Goal: Task Accomplishment & Management: Use online tool/utility

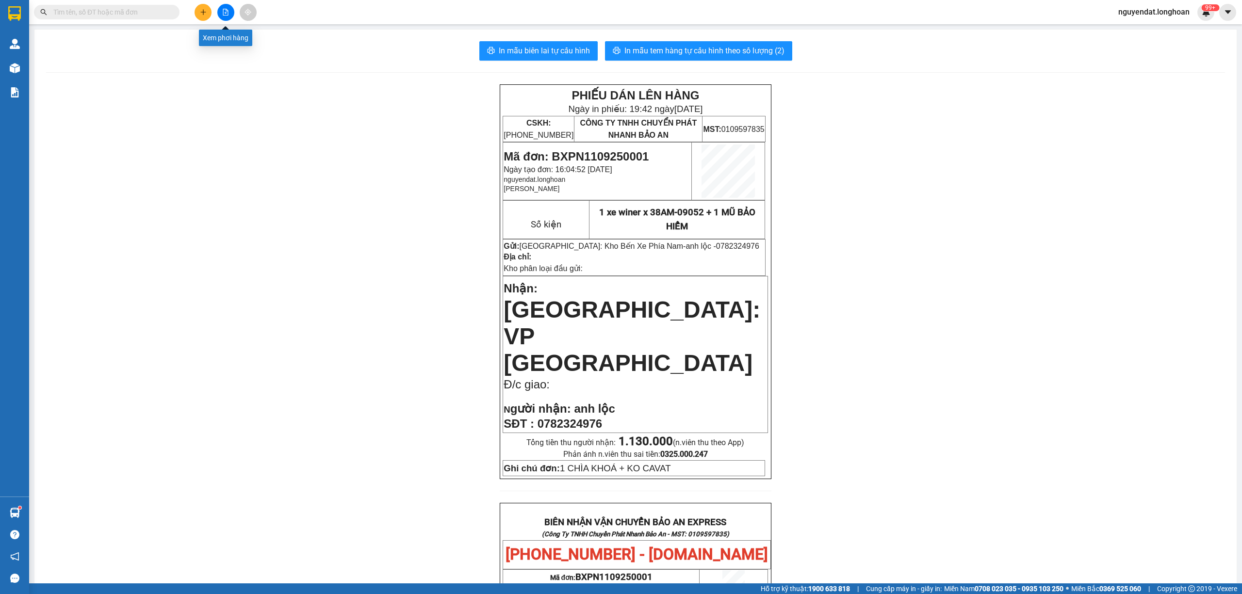
click at [227, 10] on icon "file-add" at bounding box center [225, 12] width 7 height 7
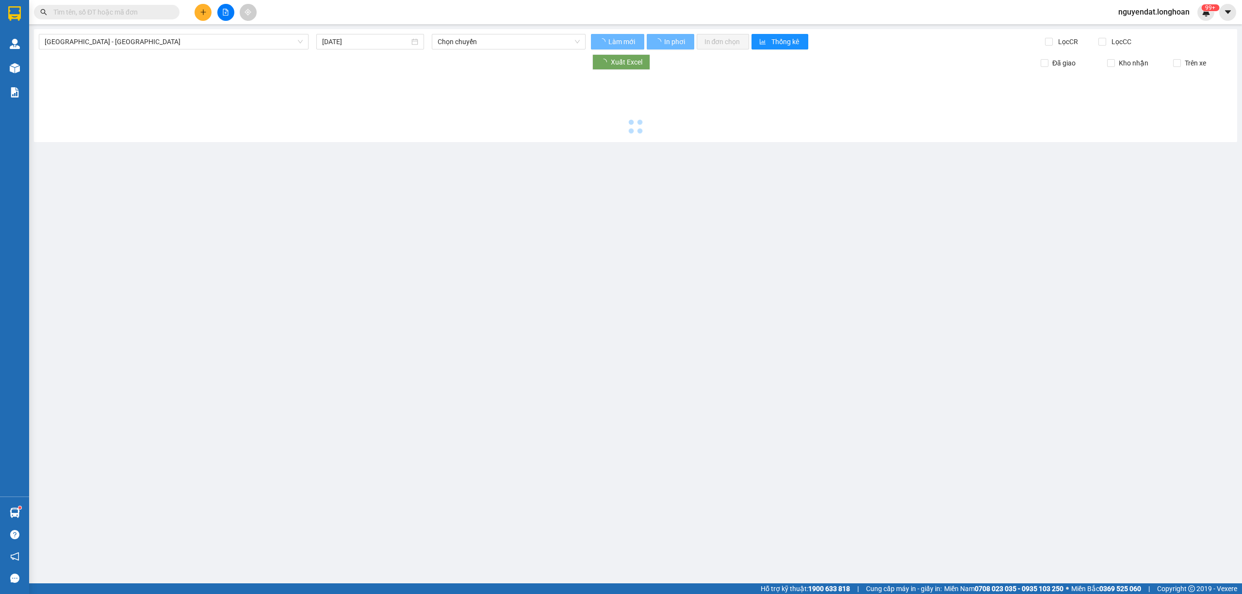
type input "[DATE]"
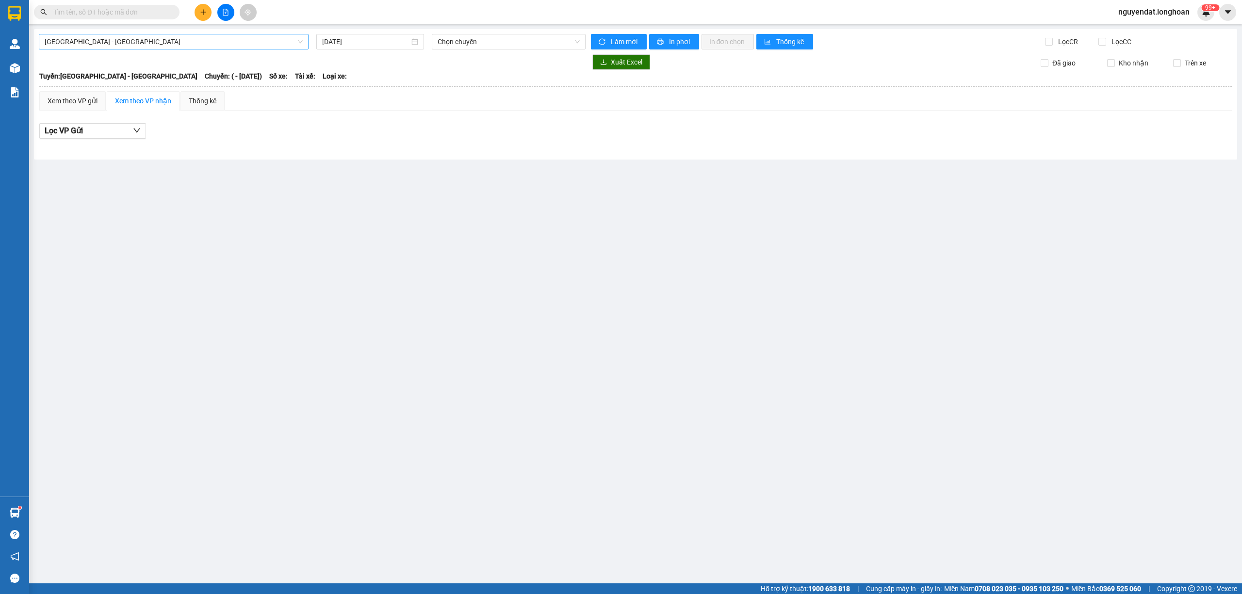
click at [218, 49] on span "[GEOGRAPHIC_DATA] - [GEOGRAPHIC_DATA]" at bounding box center [174, 41] width 258 height 15
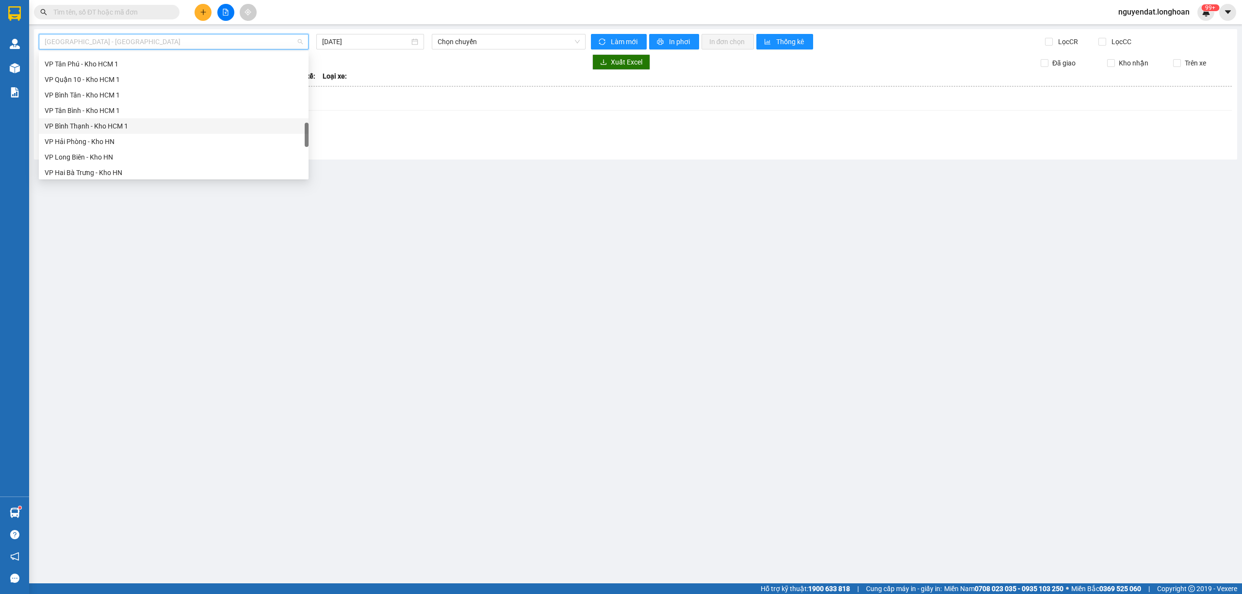
scroll to position [668, 0]
click at [192, 91] on div "Nam [GEOGRAPHIC_DATA]" at bounding box center [174, 92] width 258 height 11
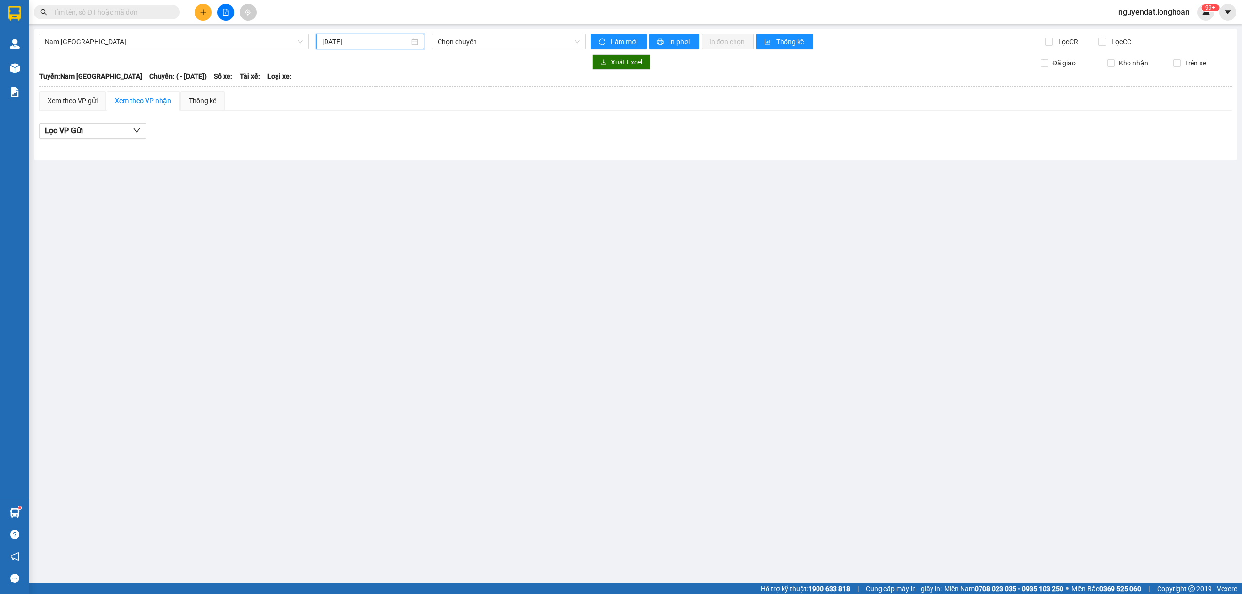
click at [385, 39] on input "[DATE]" at bounding box center [365, 41] width 87 height 11
click at [400, 109] on div "11" at bounding box center [401, 113] width 12 height 12
type input "11/09/2025"
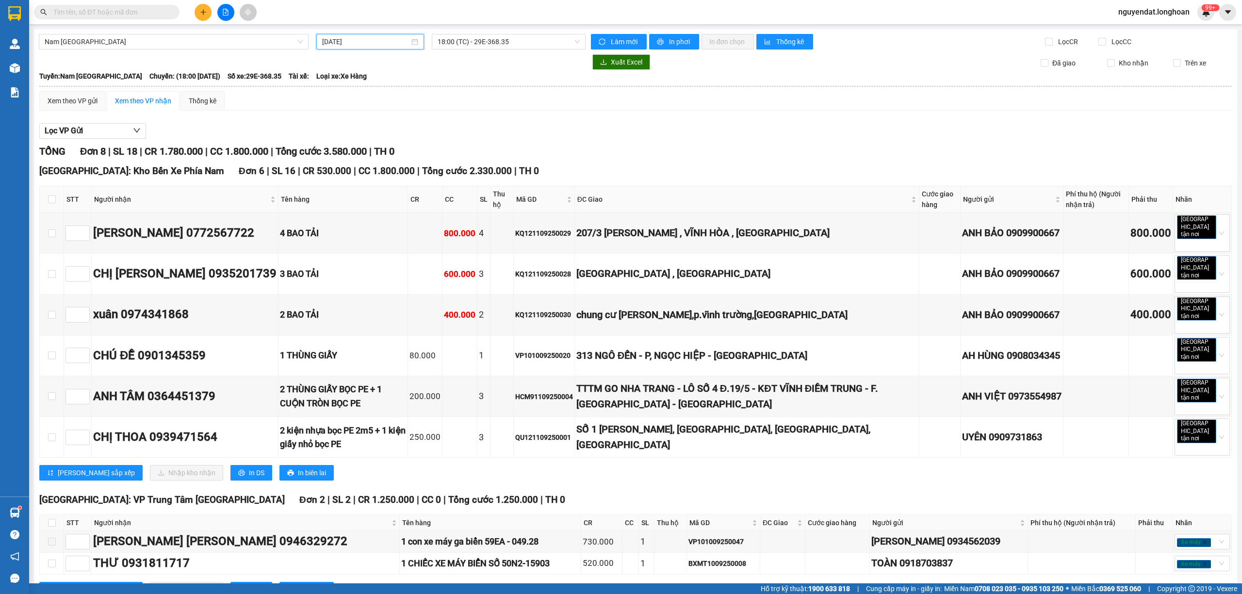
scroll to position [4, 0]
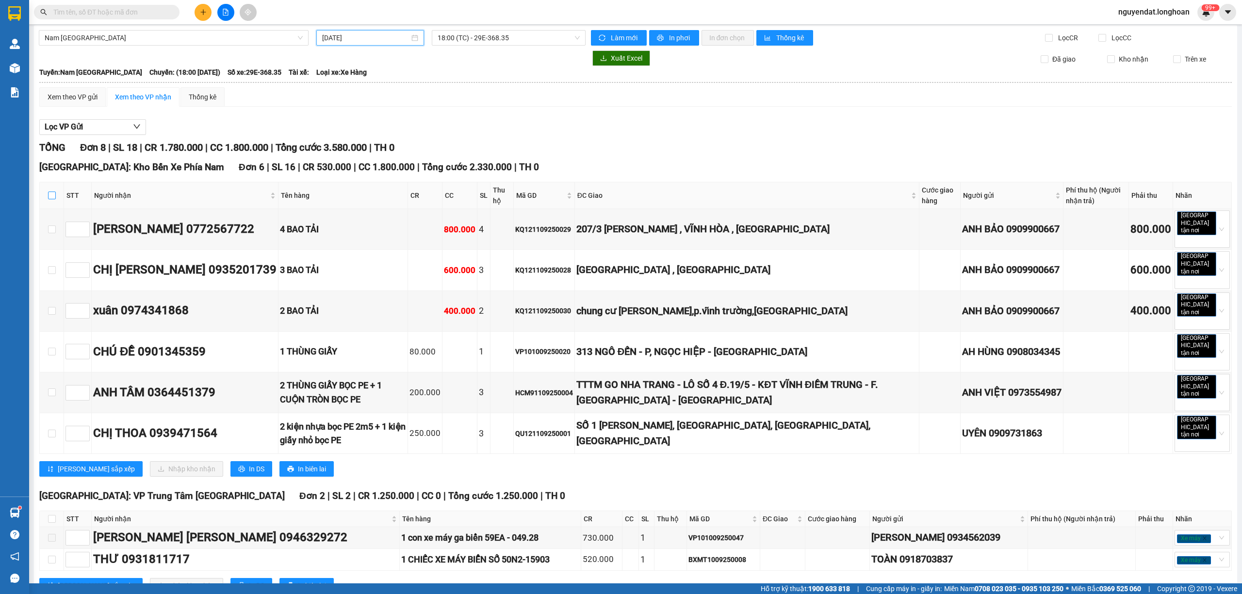
click at [49, 198] on input "checkbox" at bounding box center [52, 196] width 8 height 8
checkbox input "true"
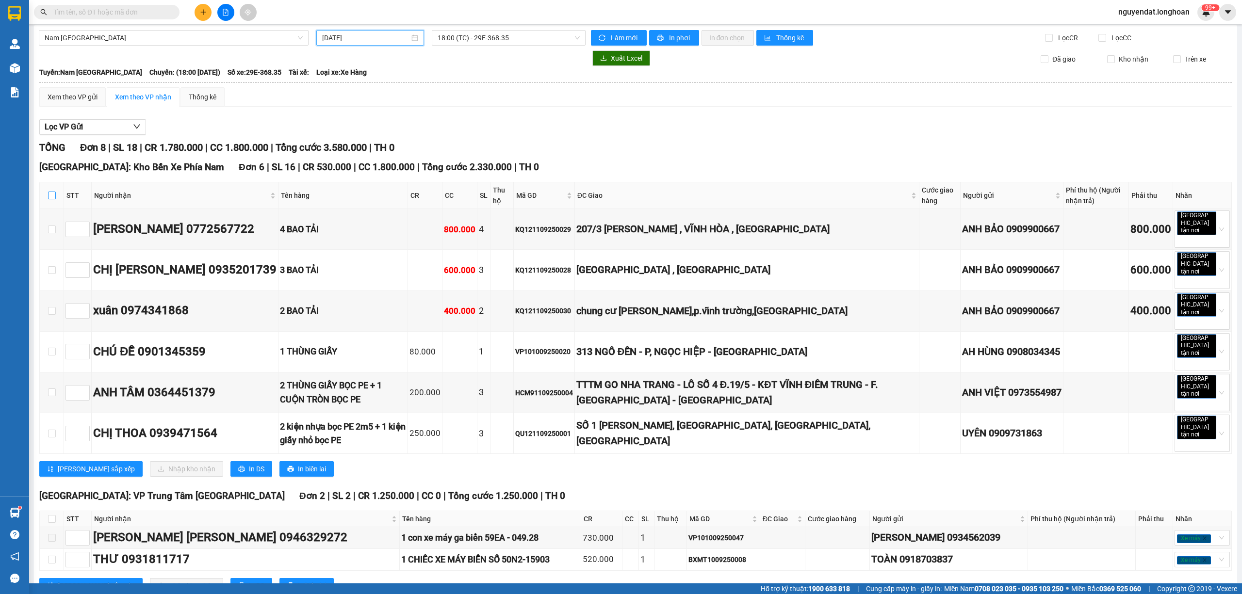
checkbox input "true"
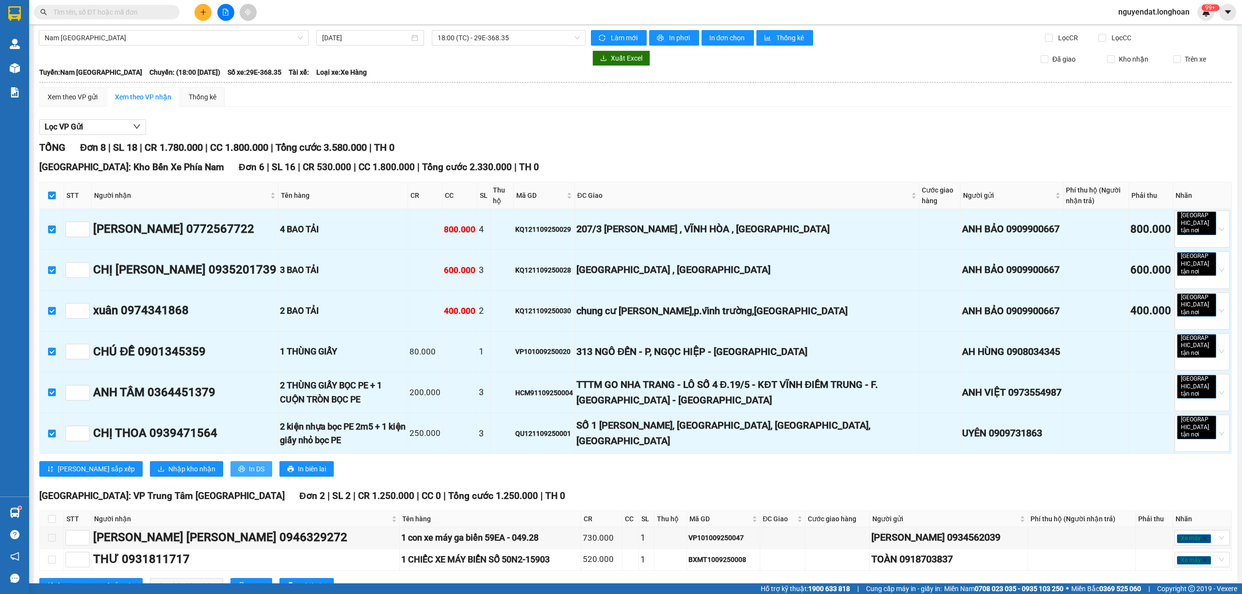
click at [249, 464] on span "In DS" at bounding box center [257, 469] width 16 height 11
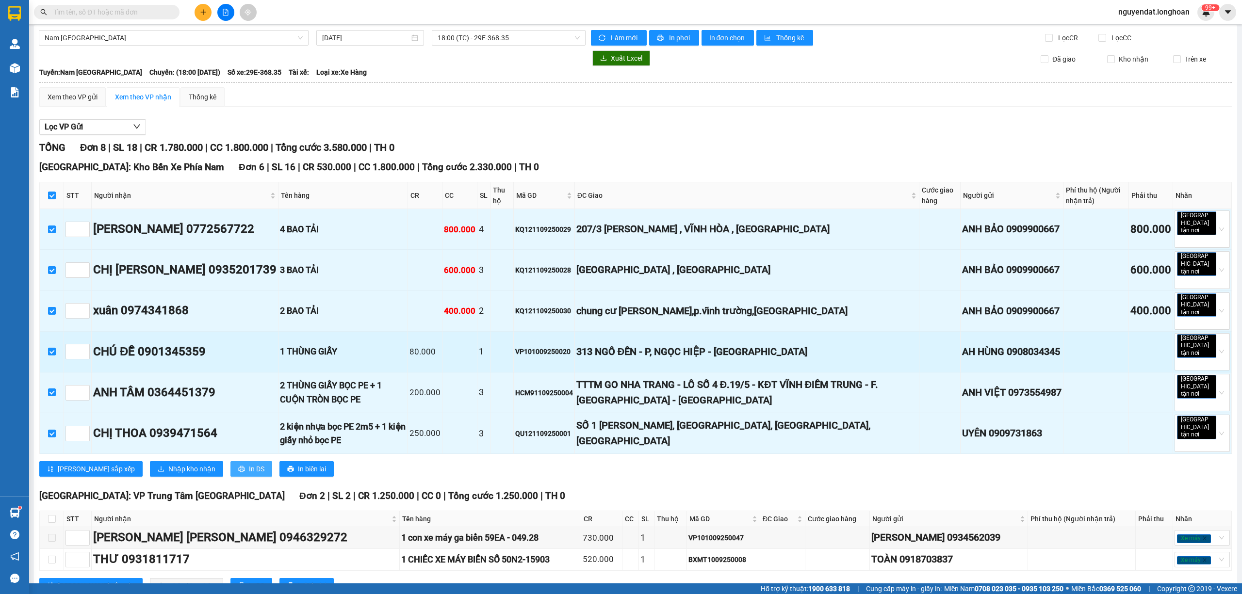
scroll to position [0, 0]
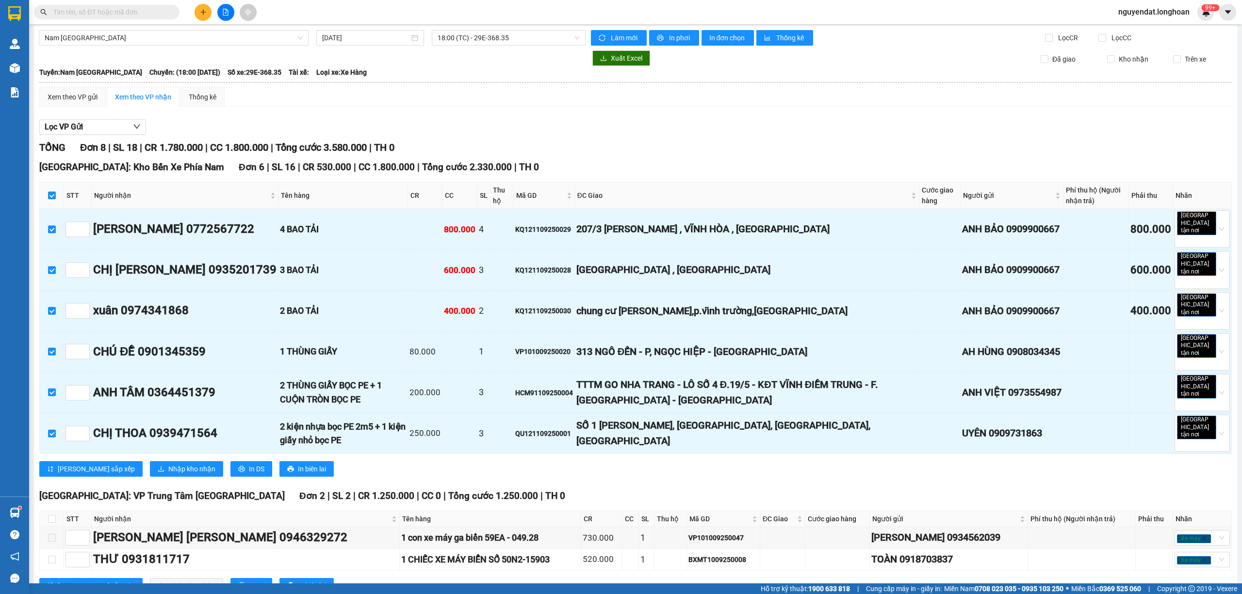
click at [554, 489] on div "Khánh Hòa: VP Trung Tâm TP Nha Trang Đơn 2 | SL 2 | CR 1.250.000 | CC 0 | Tổng …" at bounding box center [635, 496] width 1192 height 15
click at [49, 515] on input "checkbox" at bounding box center [52, 519] width 8 height 8
checkbox input "true"
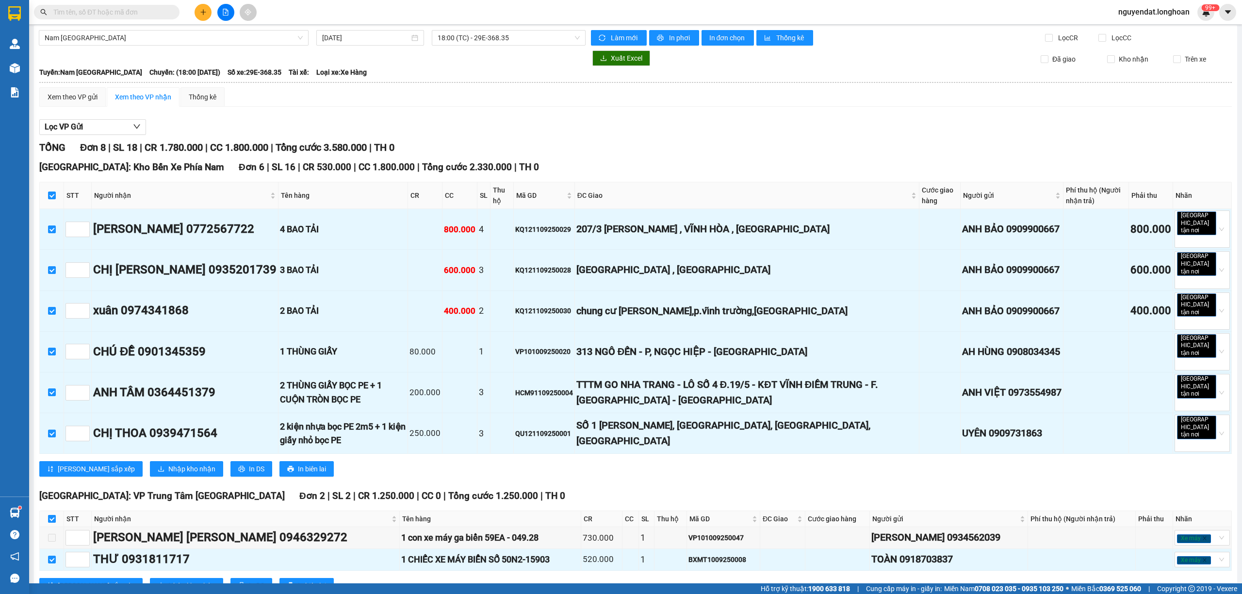
click at [49, 515] on input "checkbox" at bounding box center [52, 519] width 8 height 8
checkbox input "false"
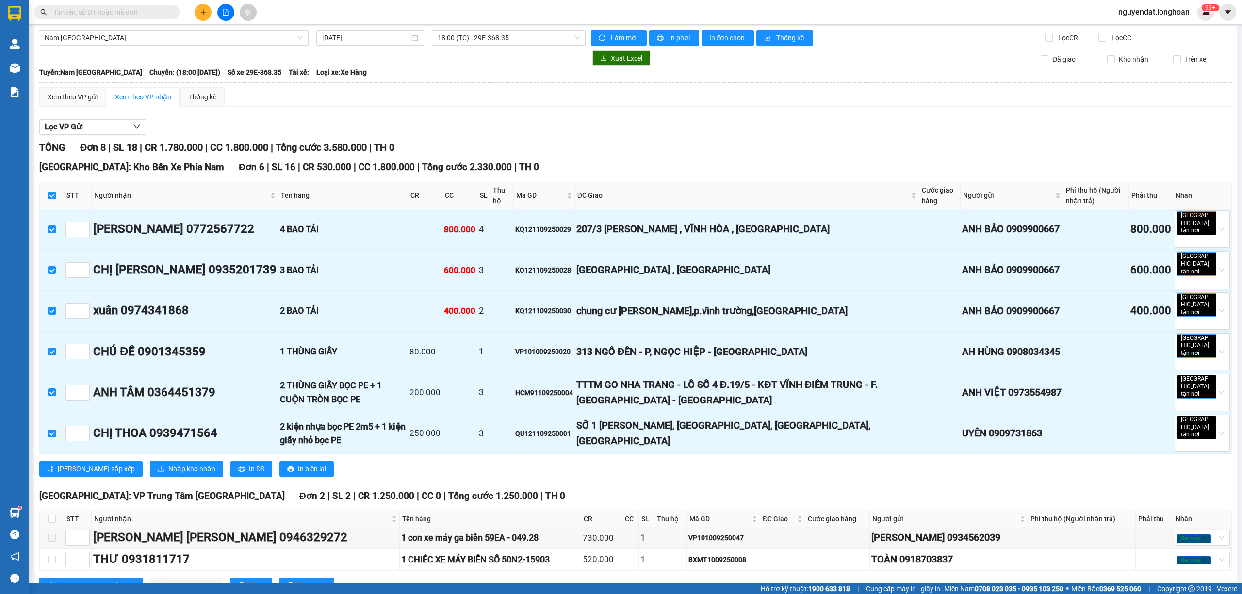
click at [517, 104] on div "Xem theo VP gửi Xem theo VP nhận Thống kê" at bounding box center [635, 96] width 1192 height 19
drag, startPoint x: 548, startPoint y: 128, endPoint x: 543, endPoint y: 120, distance: 8.9
click at [543, 120] on div "Lọc VP Gửi" at bounding box center [635, 127] width 1192 height 16
click at [561, 144] on div "TỔNG Đơn 8 | SL 18 | CR 1.780.000 | CC 1.800.000 | Tổng cước 3.580.000 | TH 0" at bounding box center [635, 147] width 1192 height 15
click at [521, 28] on div "Nam Trung Bắc QL1A 11/09/2025 18:00 (TC) - 29E-368.35 Làm mới In phơi In đơn ch…" at bounding box center [635, 320] width 1203 height 591
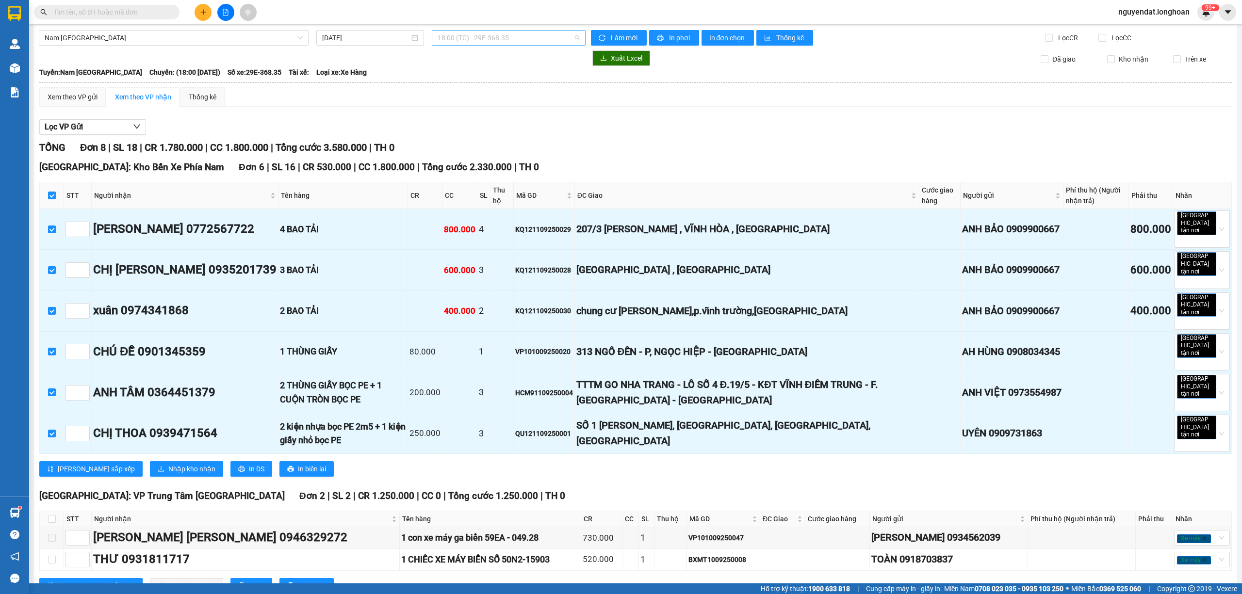
click at [528, 30] on div "18:00 (TC) - 29E-368.35" at bounding box center [509, 38] width 154 height 16
click at [563, 142] on div "TỔNG Đơn 8 | SL 18 | CR 1.780.000 | CC 1.800.000 | Tổng cước 3.580.000 | TH 0" at bounding box center [635, 147] width 1192 height 15
click at [563, 138] on div "Lọc VP Gửi TỔNG Đơn 8 | SL 18 | CR 1.780.000 | CC 1.800.000 | Tổng cước 3.580.…" at bounding box center [635, 359] width 1192 height 491
click at [539, 461] on div "Lưu sắp xếp Nhập kho nhận In DS In biên lai" at bounding box center [635, 469] width 1192 height 16
click at [871, 108] on div "Xem theo VP gửi Xem theo VP nhận Thống kê Lọc VP Gửi TỔNG Đơn 8 | SL 18 | CR 1…" at bounding box center [635, 346] width 1192 height 519
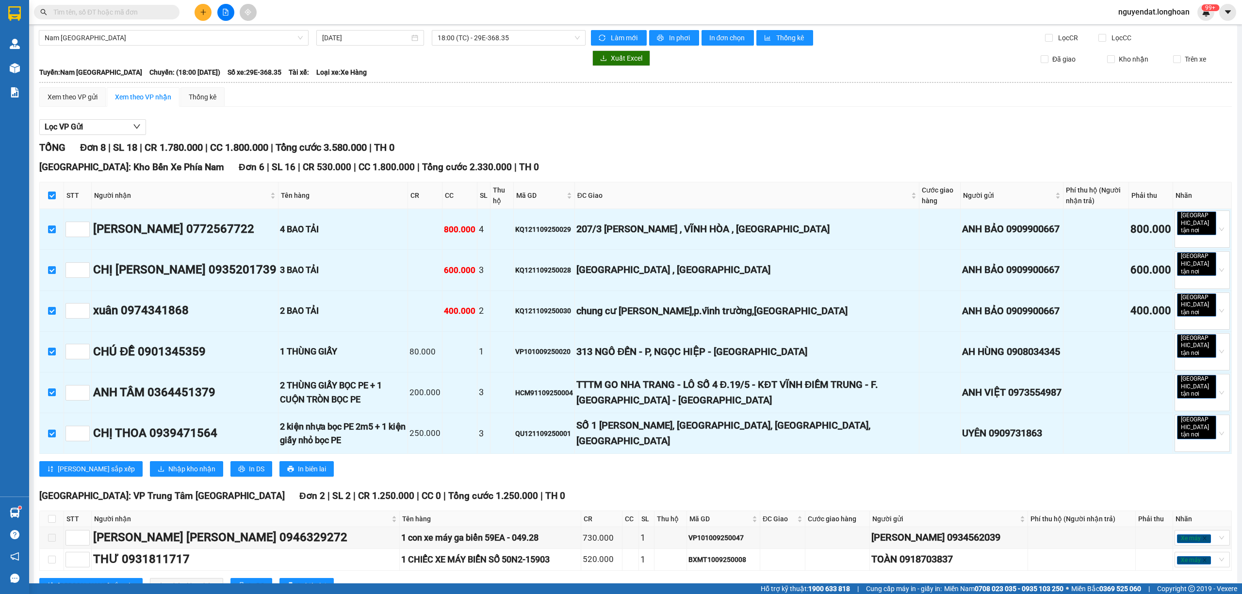
click at [817, 148] on div "TỔNG Đơn 8 | SL 18 | CR 1.780.000 | CC 1.800.000 | Tổng cước 3.580.000 | TH 0" at bounding box center [635, 147] width 1192 height 15
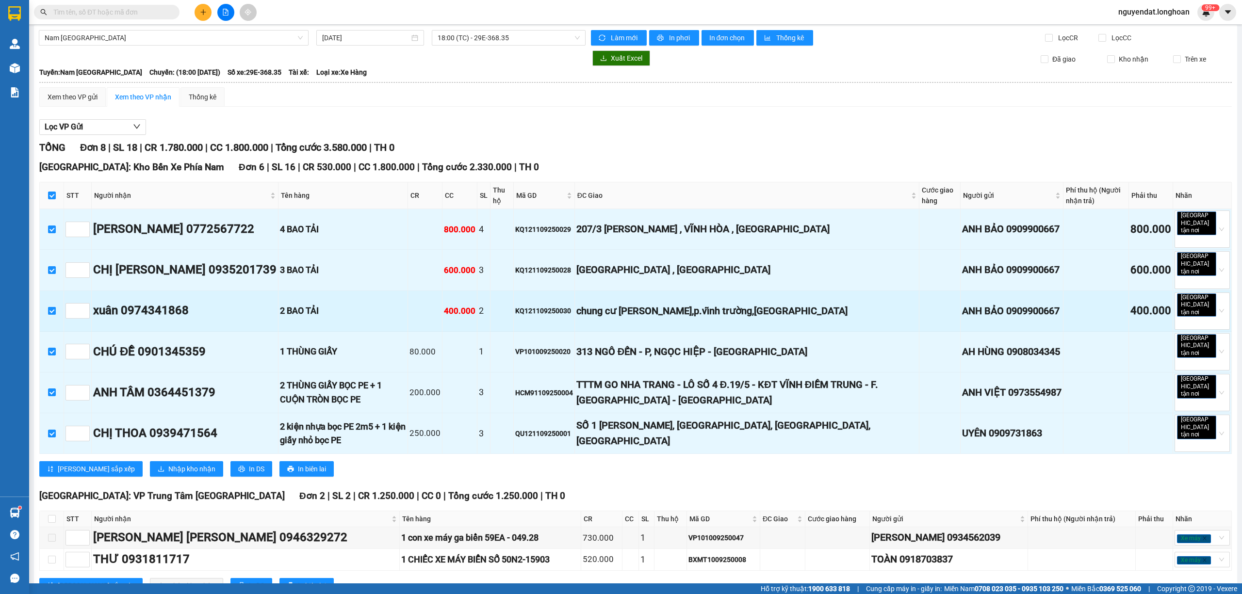
click at [49, 307] on input "checkbox" at bounding box center [52, 311] width 8 height 8
checkbox input "false"
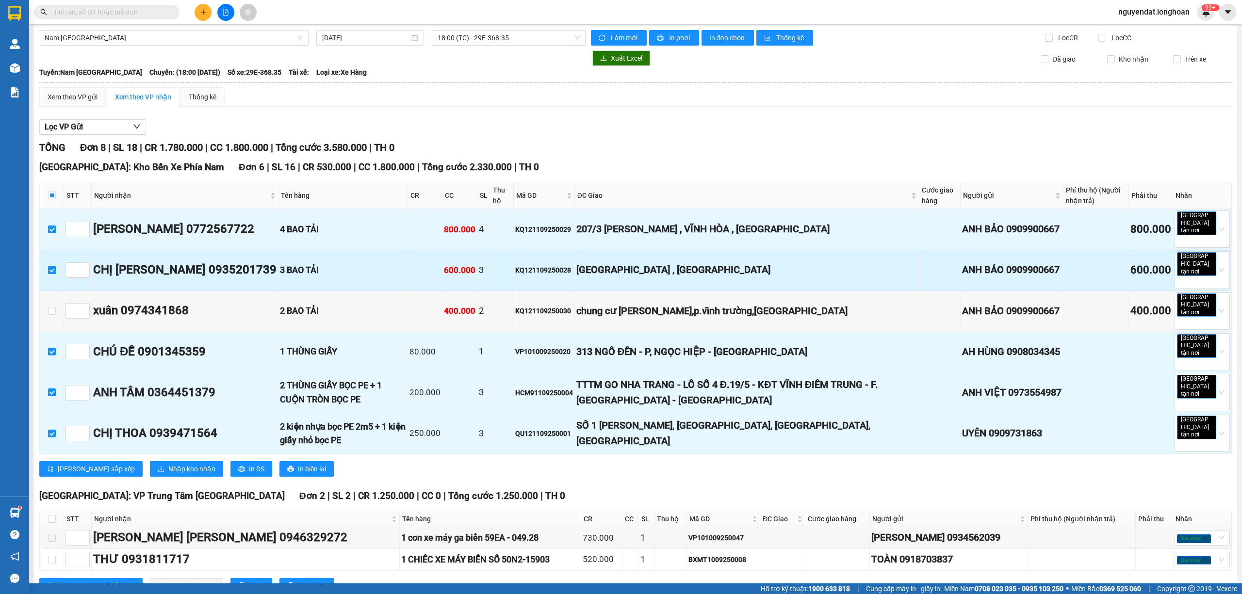
drag, startPoint x: 48, startPoint y: 262, endPoint x: 52, endPoint y: 264, distance: 5.2
click at [48, 266] on input "checkbox" at bounding box center [52, 270] width 8 height 8
checkbox input "false"
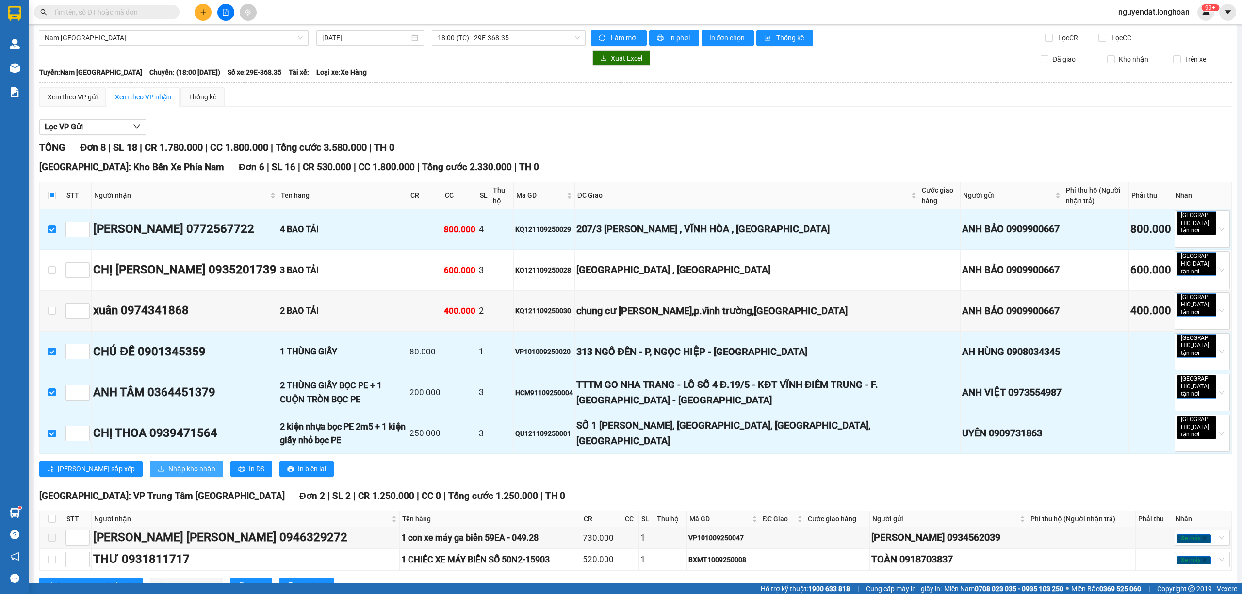
click at [150, 461] on button "Nhập kho nhận" at bounding box center [186, 469] width 73 height 16
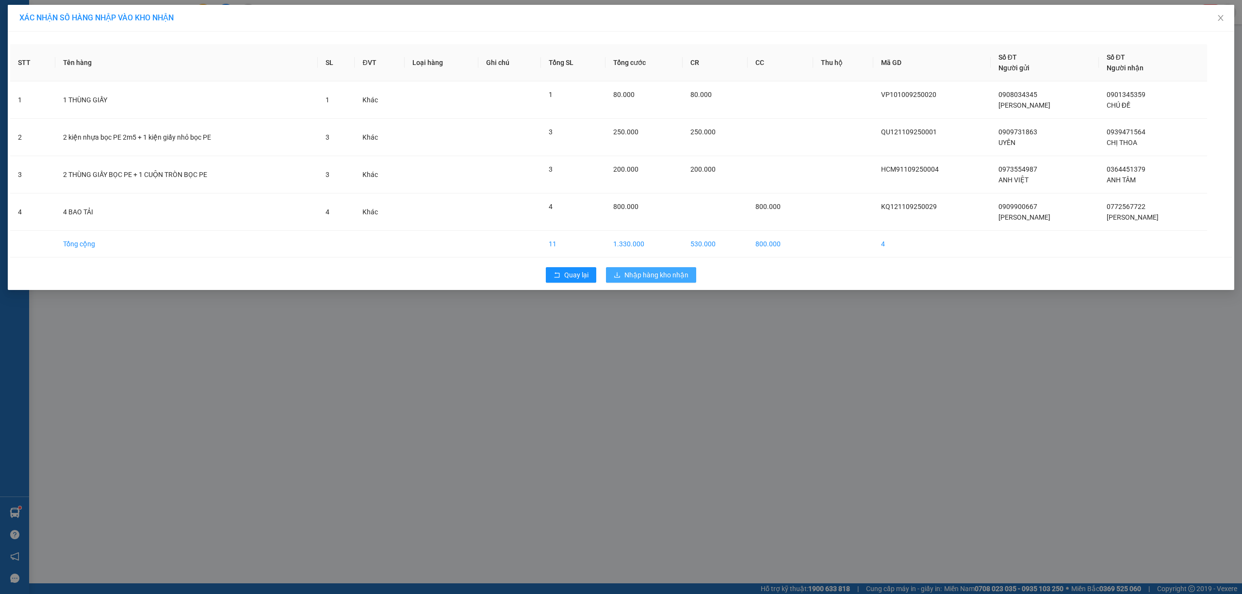
click at [657, 274] on span "Nhập hàng kho nhận" at bounding box center [656, 275] width 64 height 11
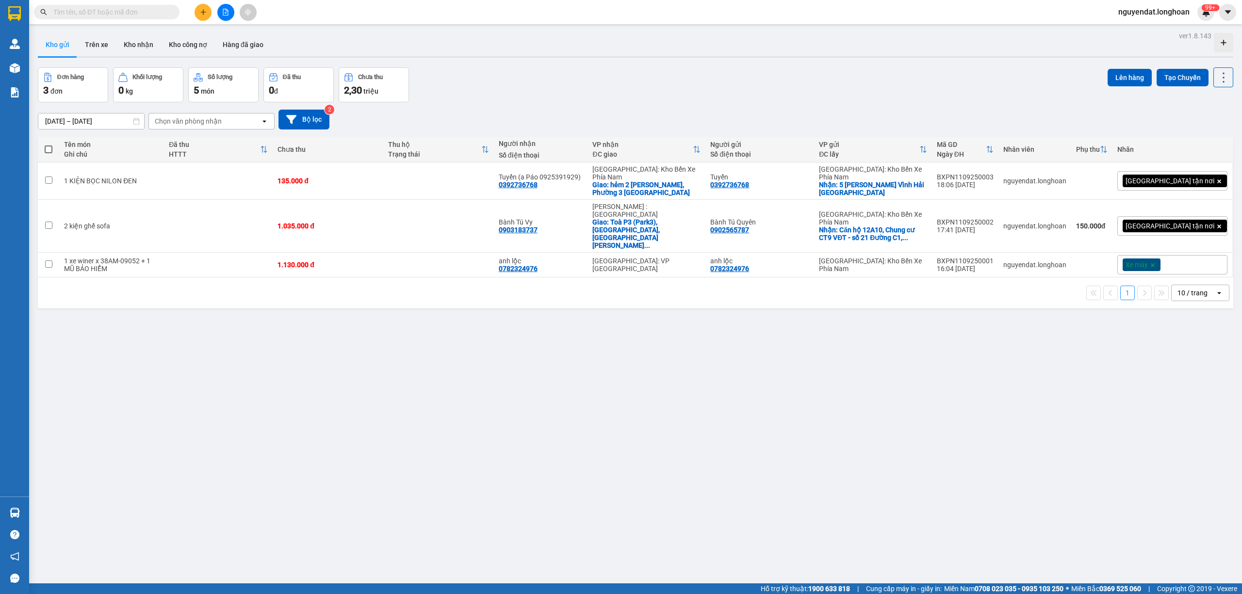
click at [577, 385] on div "ver 1.8.143 Kho gửi Trên xe Kho nhận Kho công nợ Hàng đã giao Đơn hàng 3 đơn Kh…" at bounding box center [635, 326] width 1203 height 594
click at [515, 104] on div "[DATE] – [DATE] Press the down arrow key to interact with the calendar and sele…" at bounding box center [635, 119] width 1195 height 34
